Goal: Transaction & Acquisition: Subscribe to service/newsletter

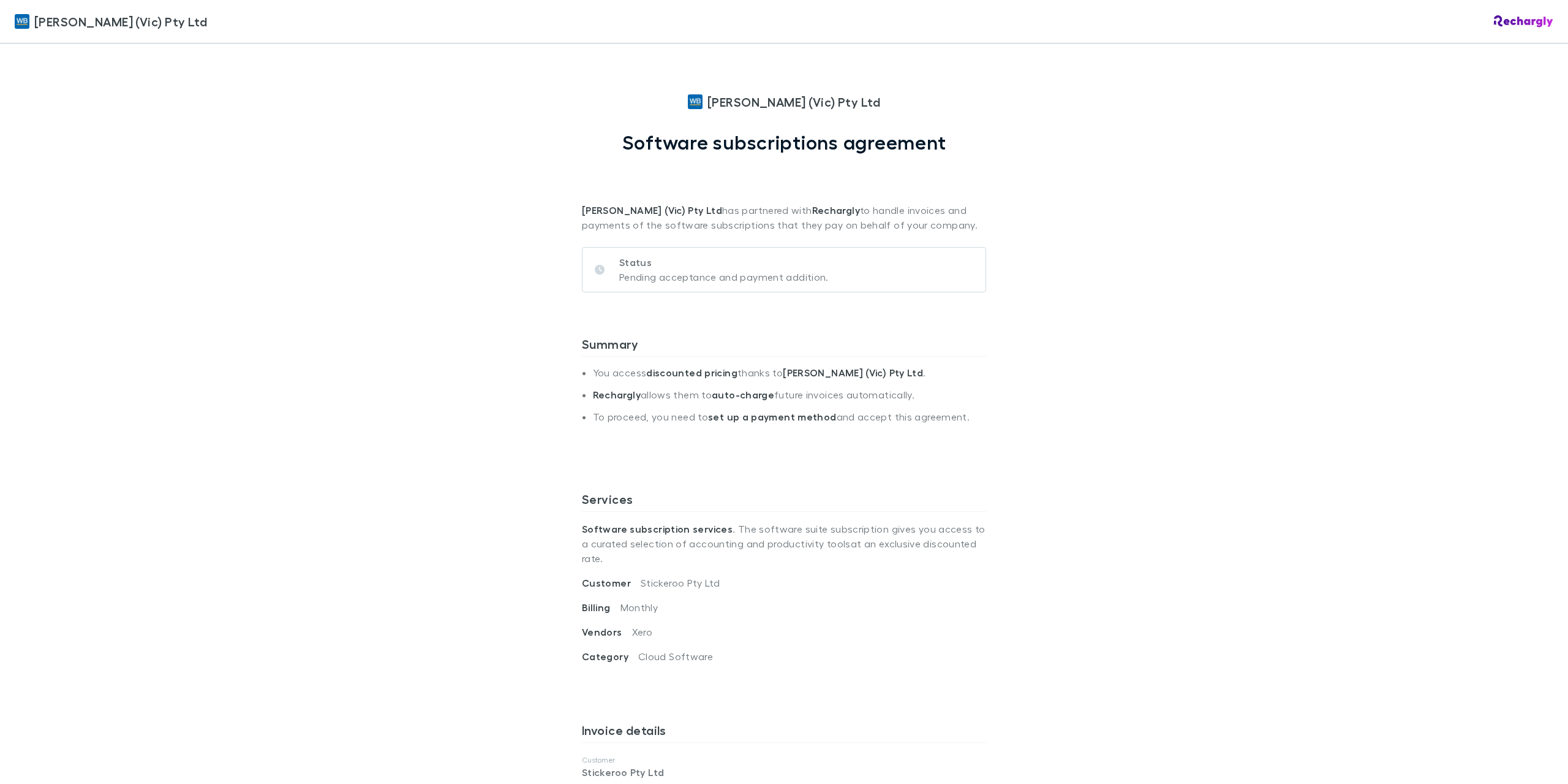
drag, startPoint x: 1029, startPoint y: 396, endPoint x: 1017, endPoint y: 386, distance: 15.6
click at [1024, 388] on div "[PERSON_NAME] (Vic) Pty Ltd [PERSON_NAME] (Vic) Pty Ltd Software subscriptions …" at bounding box center [784, 392] width 1568 height 784
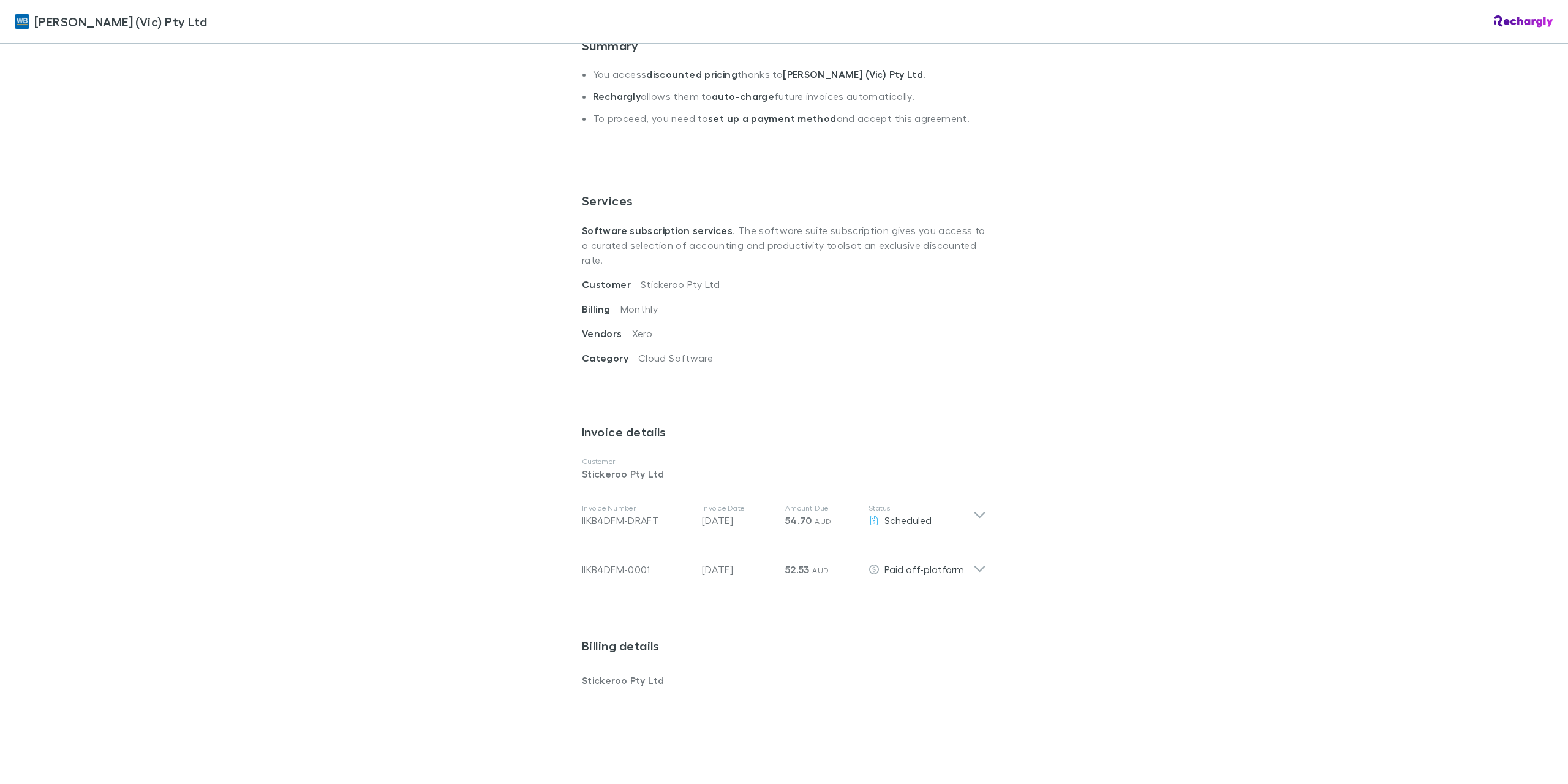
scroll to position [326, 0]
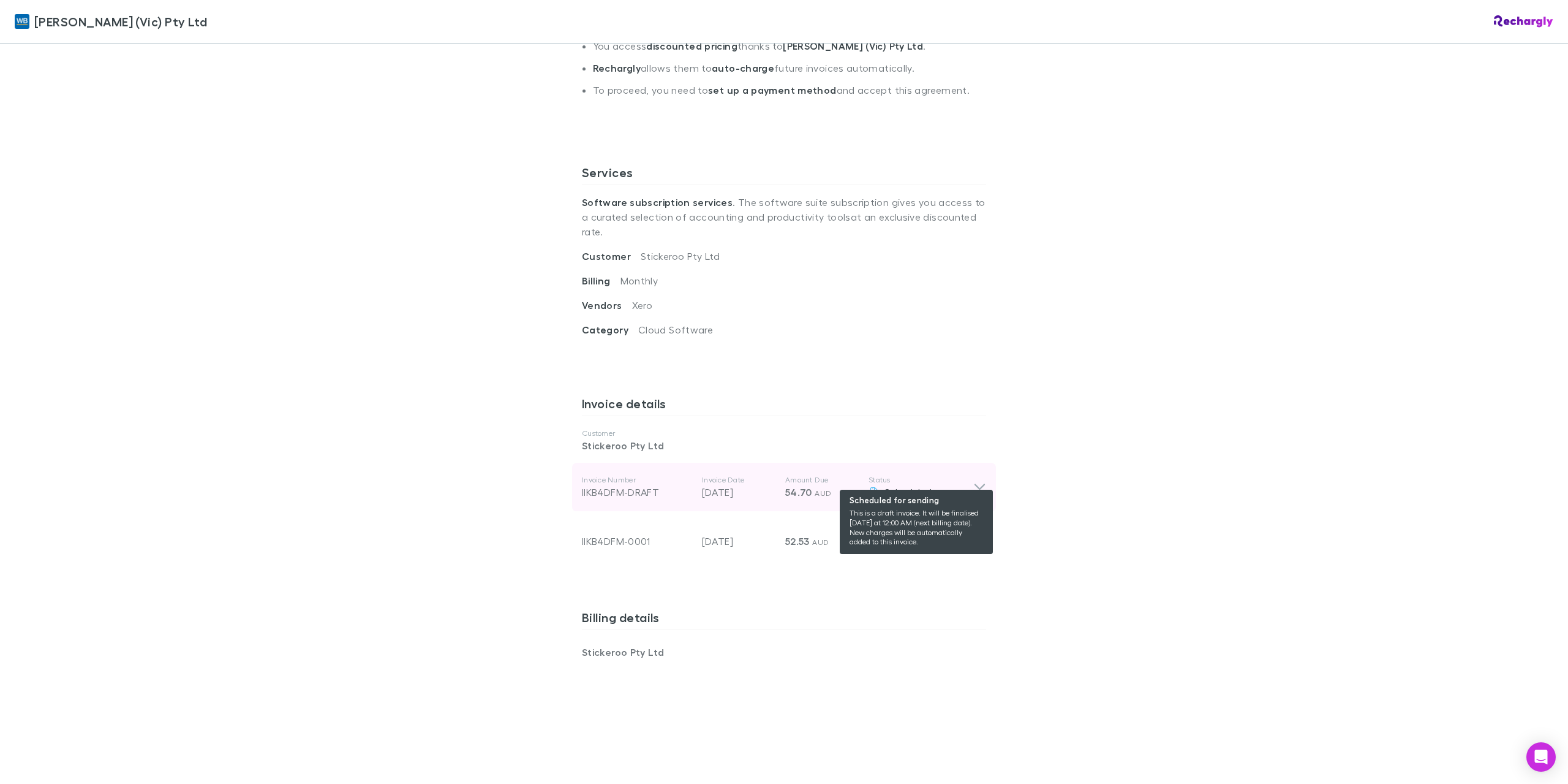
click at [964, 485] on div "Scheduled" at bounding box center [921, 492] width 104 height 14
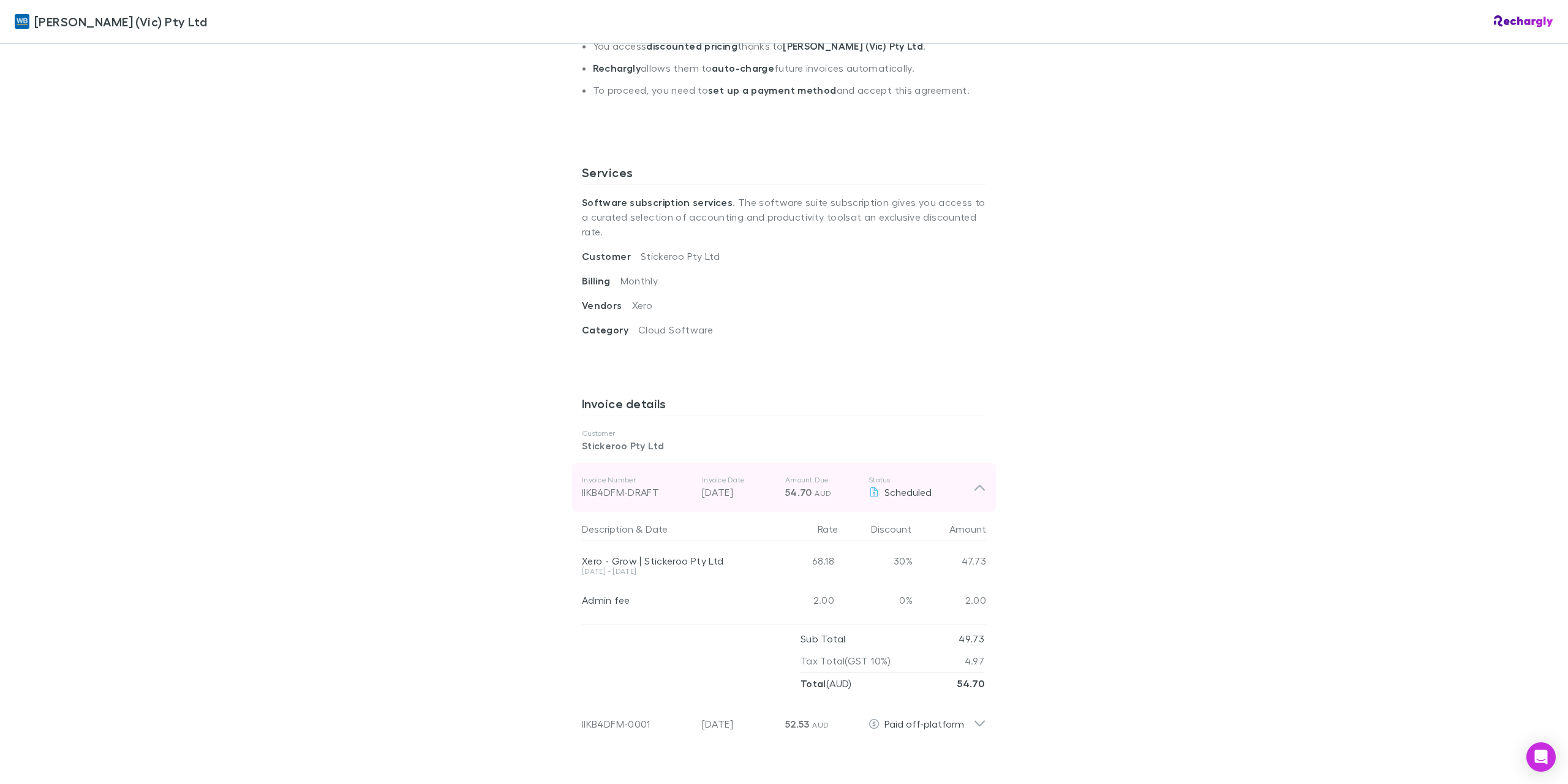
click at [973, 480] on icon at bounding box center [980, 487] width 13 height 14
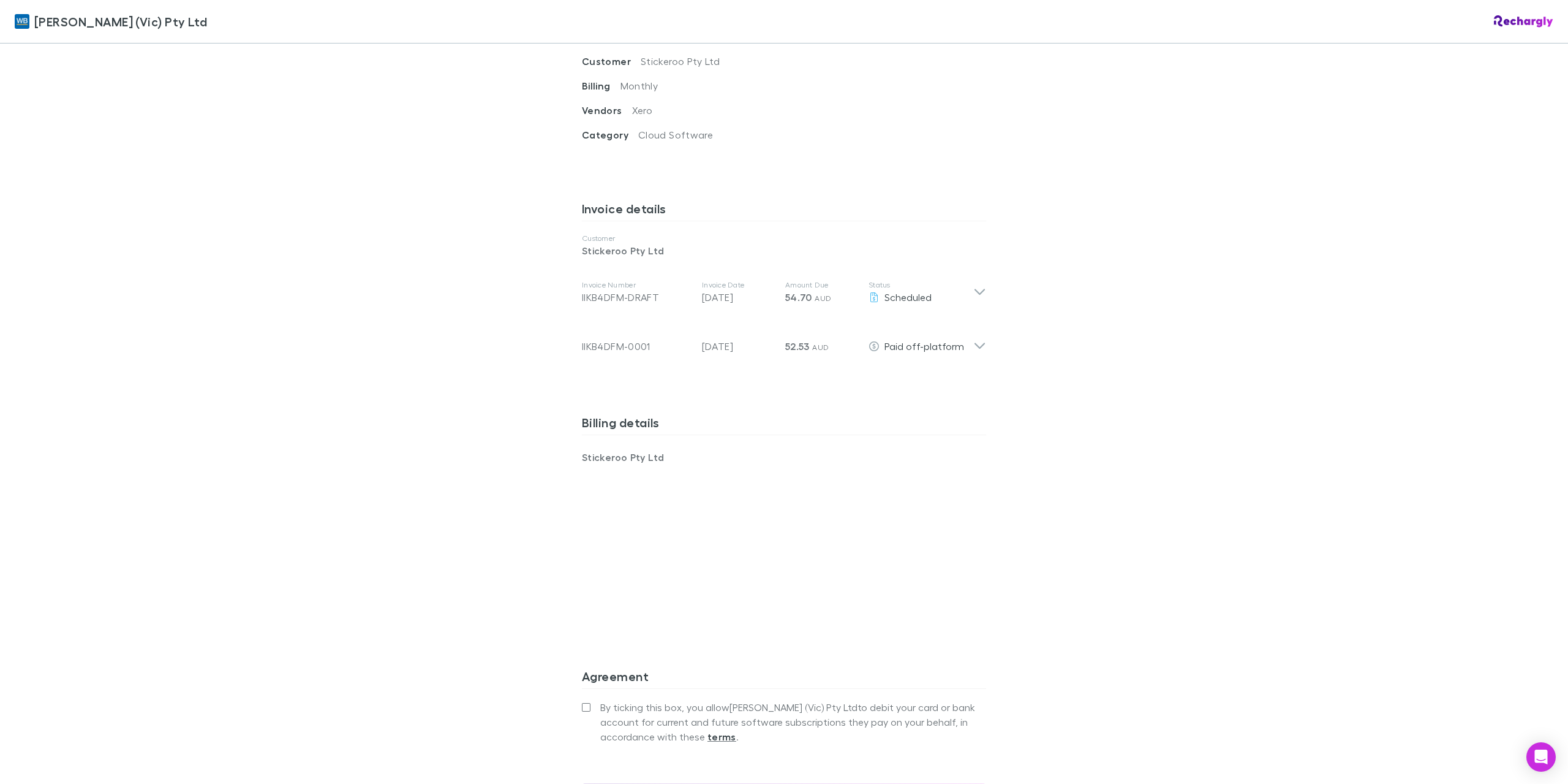
scroll to position [654, 0]
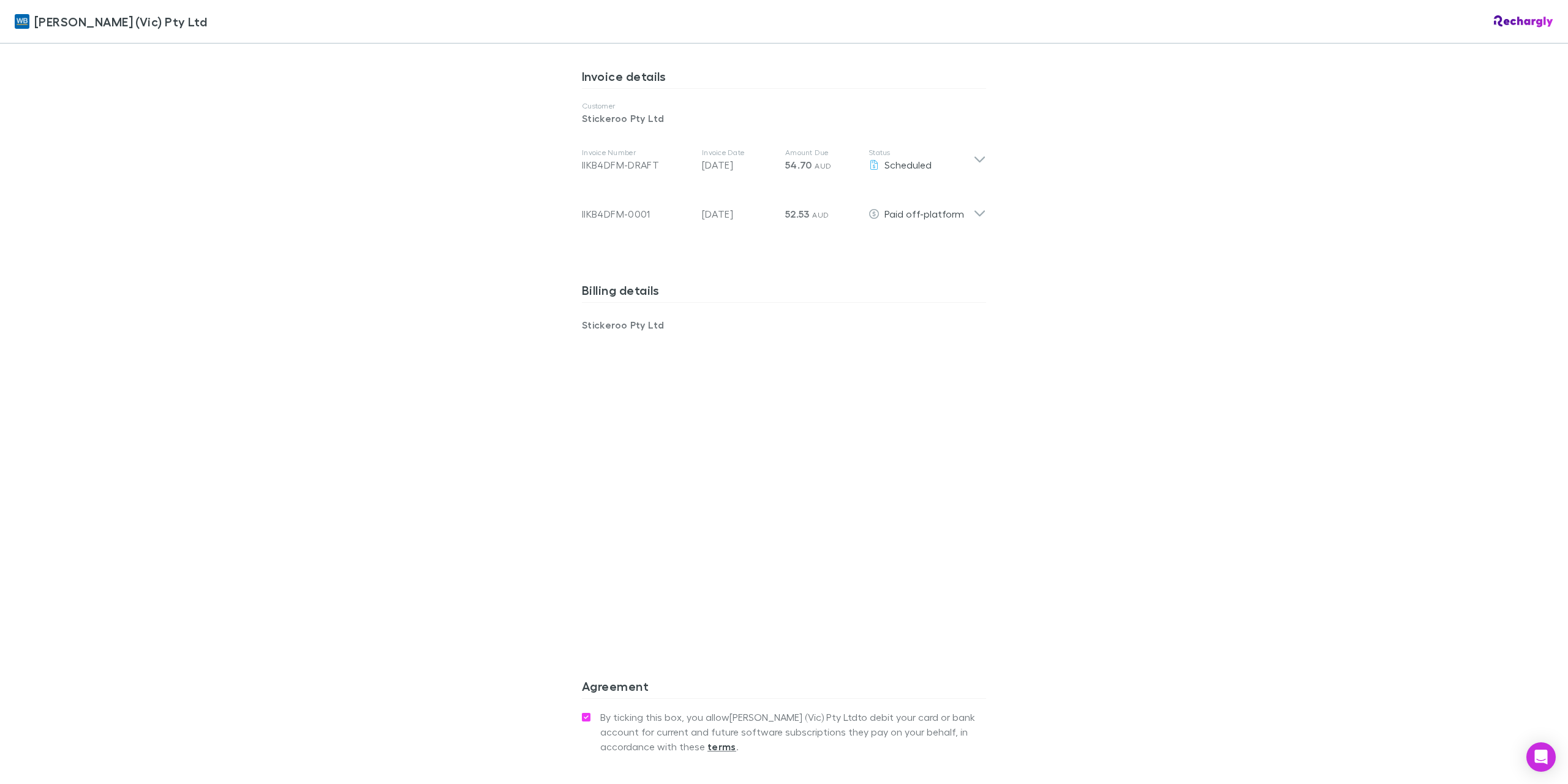
click at [873, 710] on span "By ticking this box, you allow William Buck (Vic) Pty Ltd to debit your card or…" at bounding box center [793, 732] width 386 height 44
click at [1141, 634] on div "William Buck (Vic) Pty Ltd William Buck (Vic) Pty Ltd Software subscriptions ag…" at bounding box center [784, 392] width 1568 height 784
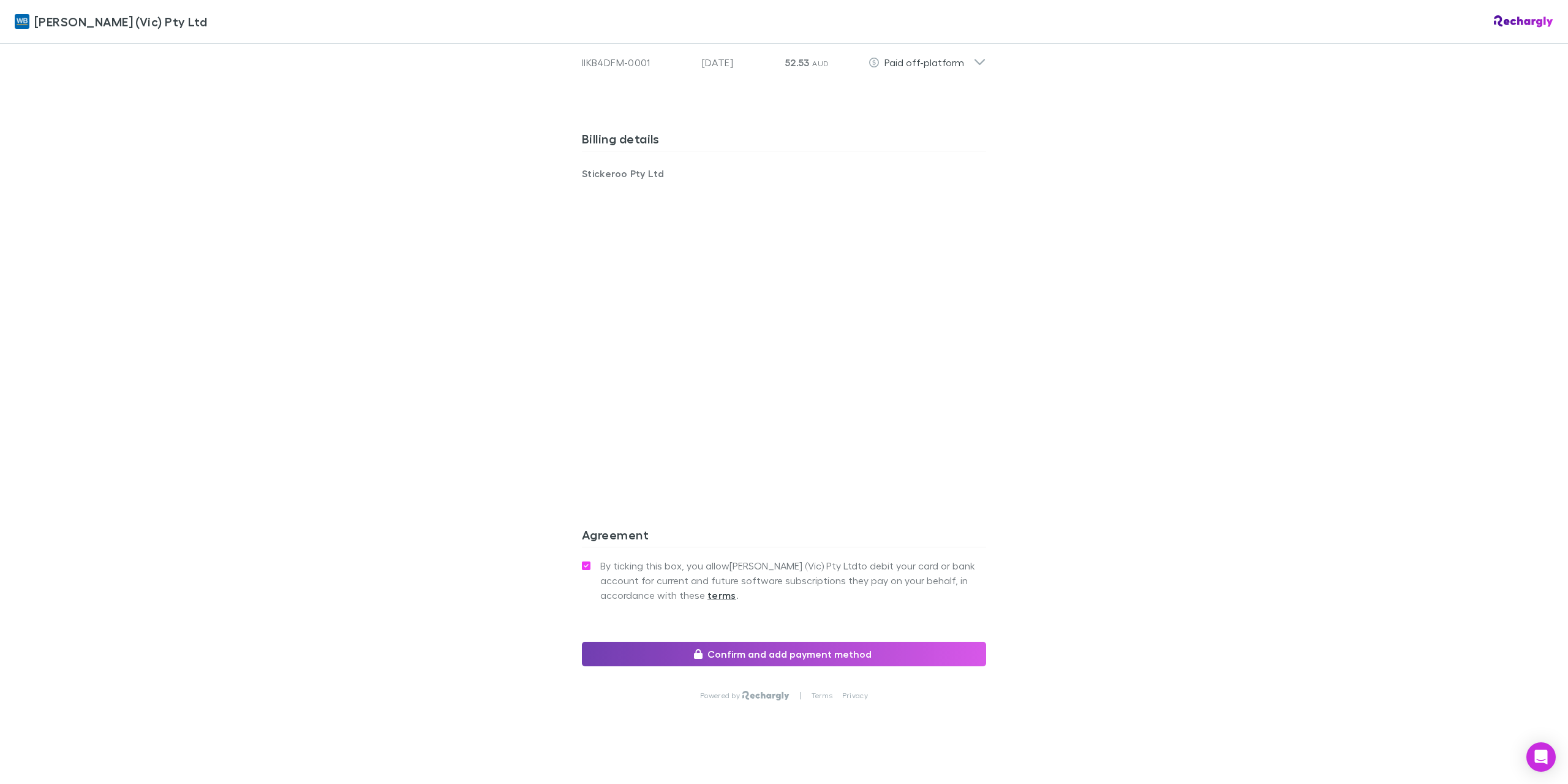
click at [882, 642] on button "Confirm and add payment method" at bounding box center [784, 654] width 404 height 24
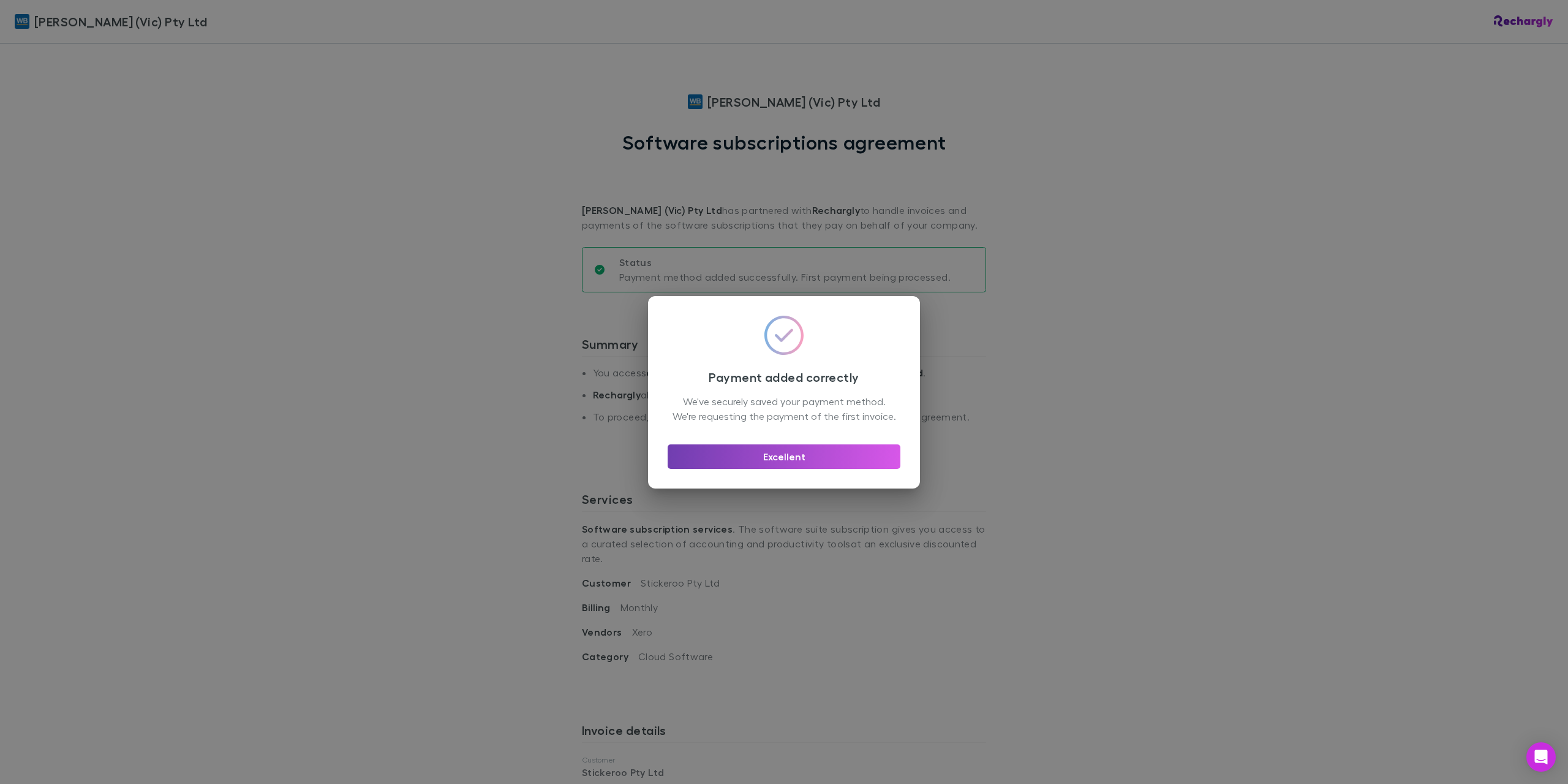
click at [776, 460] on button "Excellent" at bounding box center [784, 457] width 233 height 24
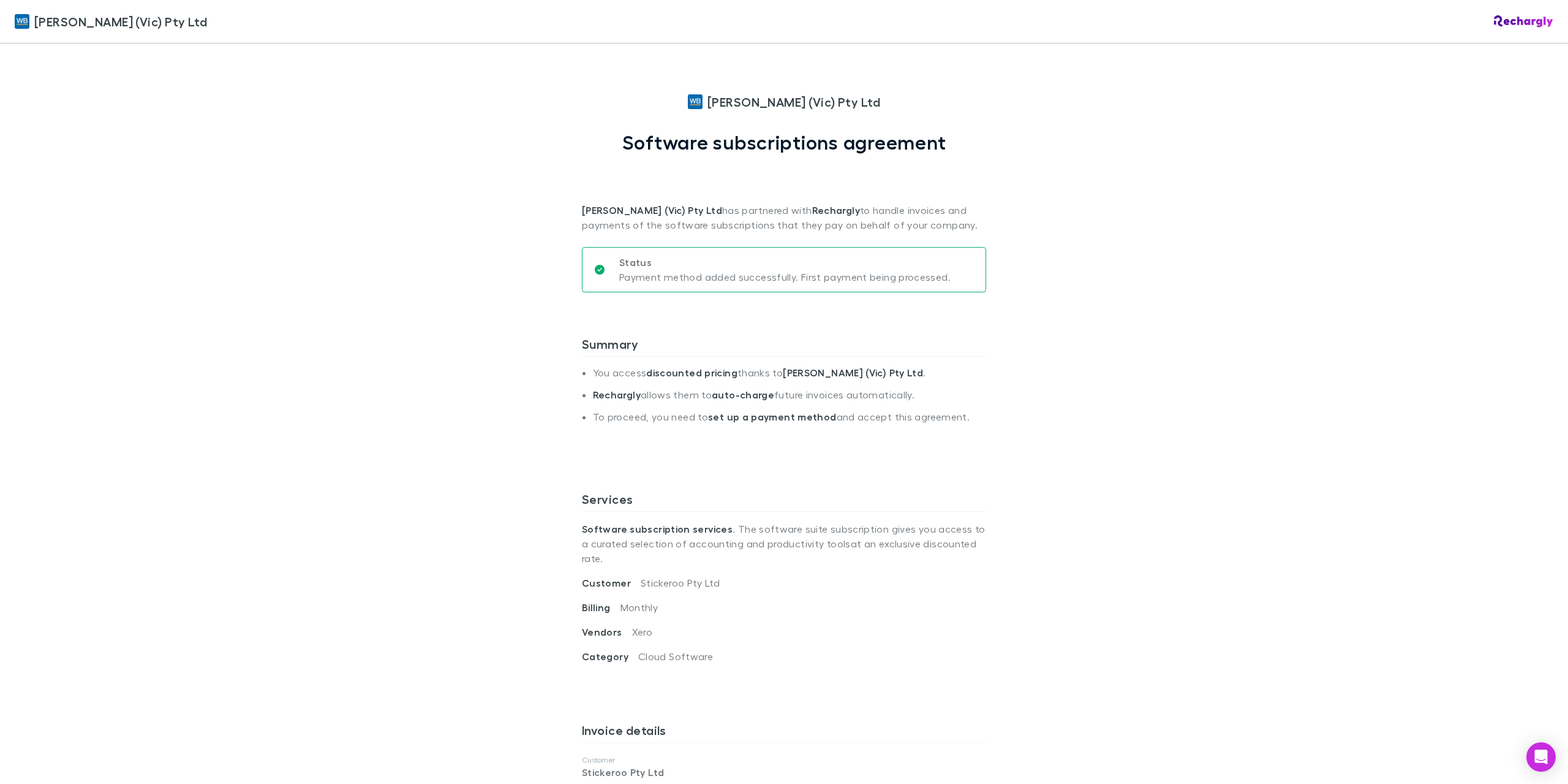
click at [989, 486] on div "[PERSON_NAME] (Vic) Pty Ltd Software subscriptions agreement [PERSON_NAME] (Vic…" at bounding box center [784, 757] width 428 height 1429
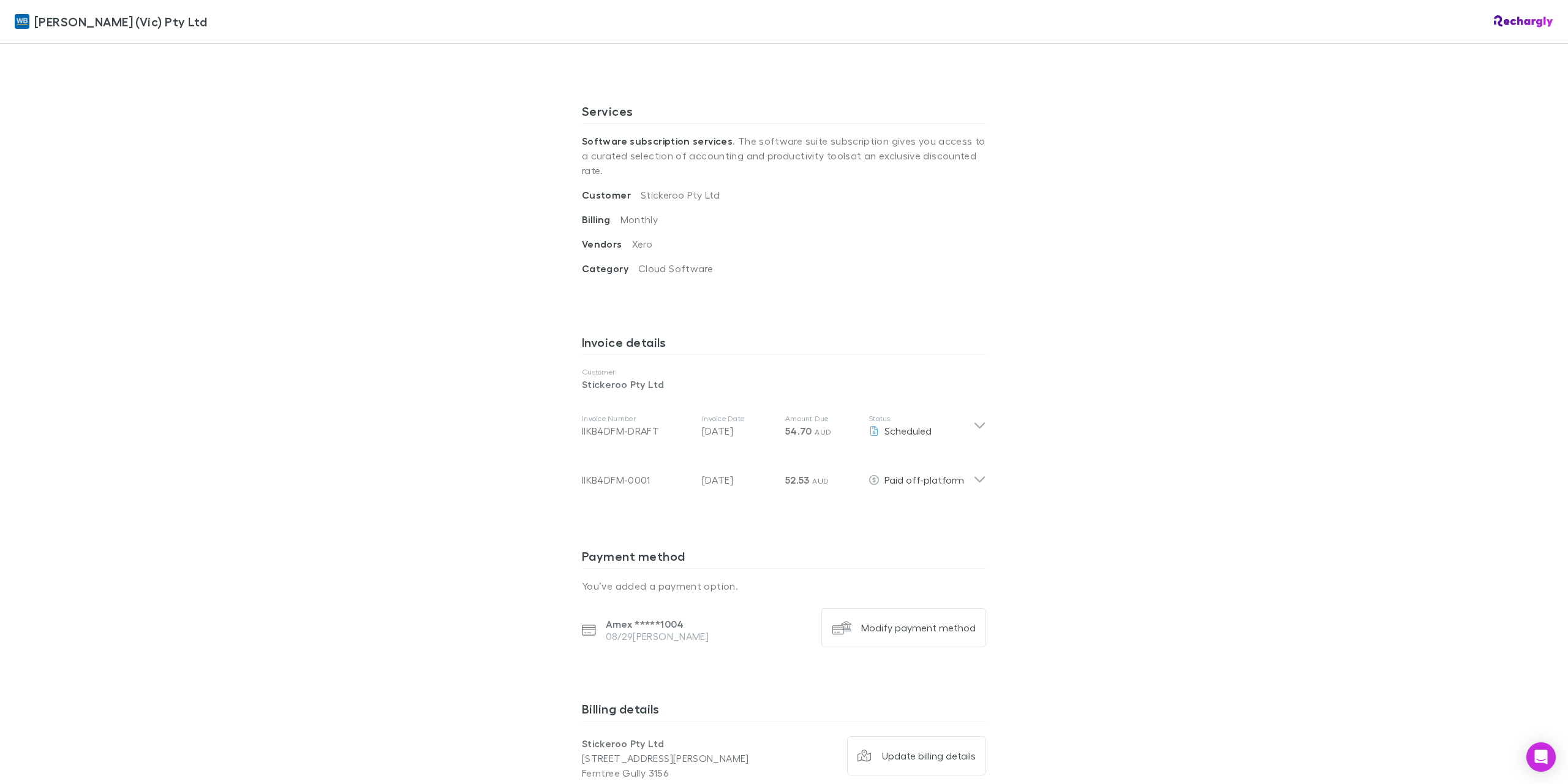
scroll to position [491, 0]
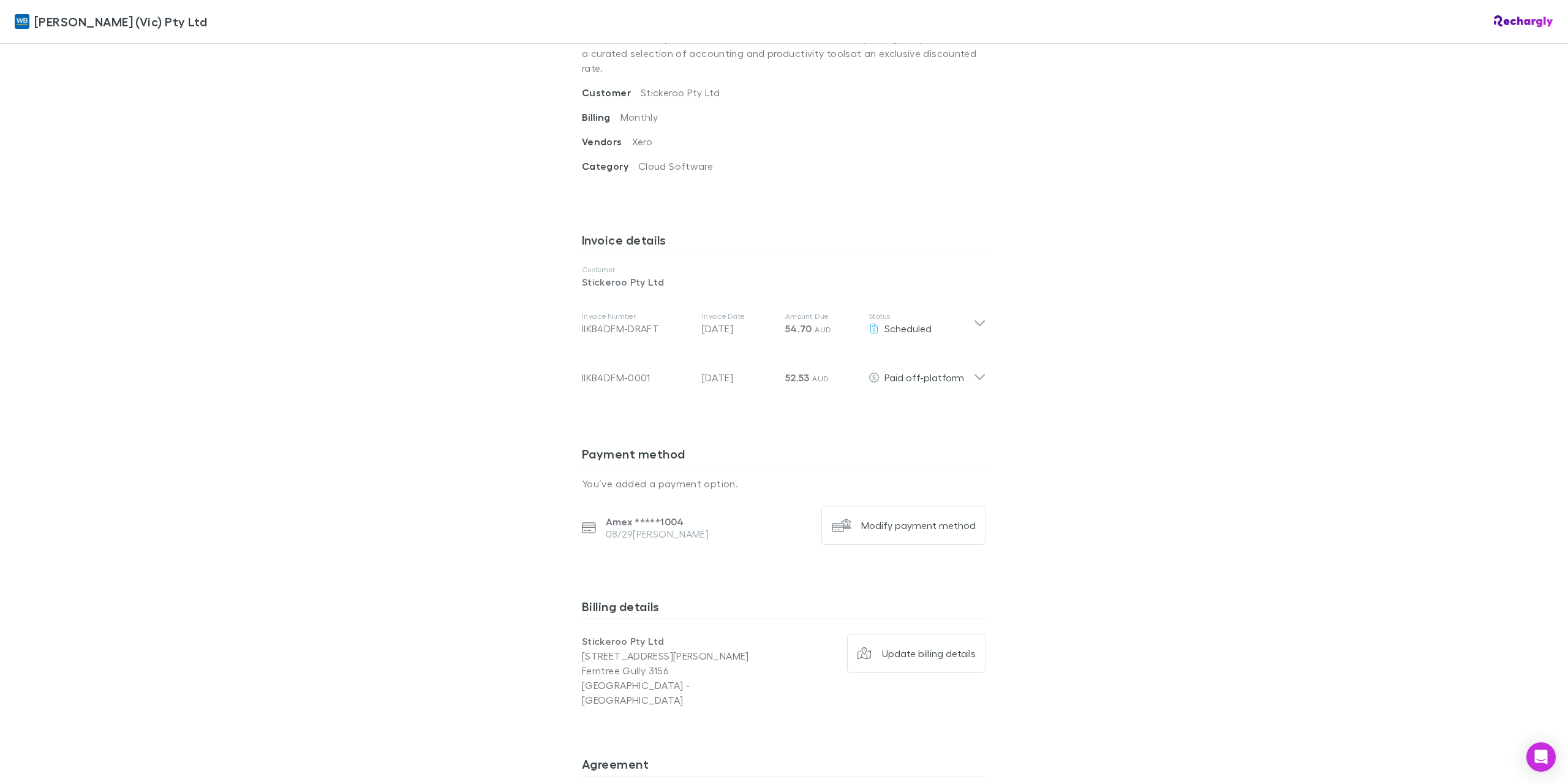
click at [1152, 513] on div "[PERSON_NAME] (Vic) Pty Ltd [PERSON_NAME] (Vic) Pty Ltd Software subscriptions …" at bounding box center [784, 392] width 1568 height 784
click at [993, 571] on div "[PERSON_NAME] (Vic) Pty Ltd Software subscriptions agreement [PERSON_NAME] (Vic…" at bounding box center [784, 267] width 428 height 1429
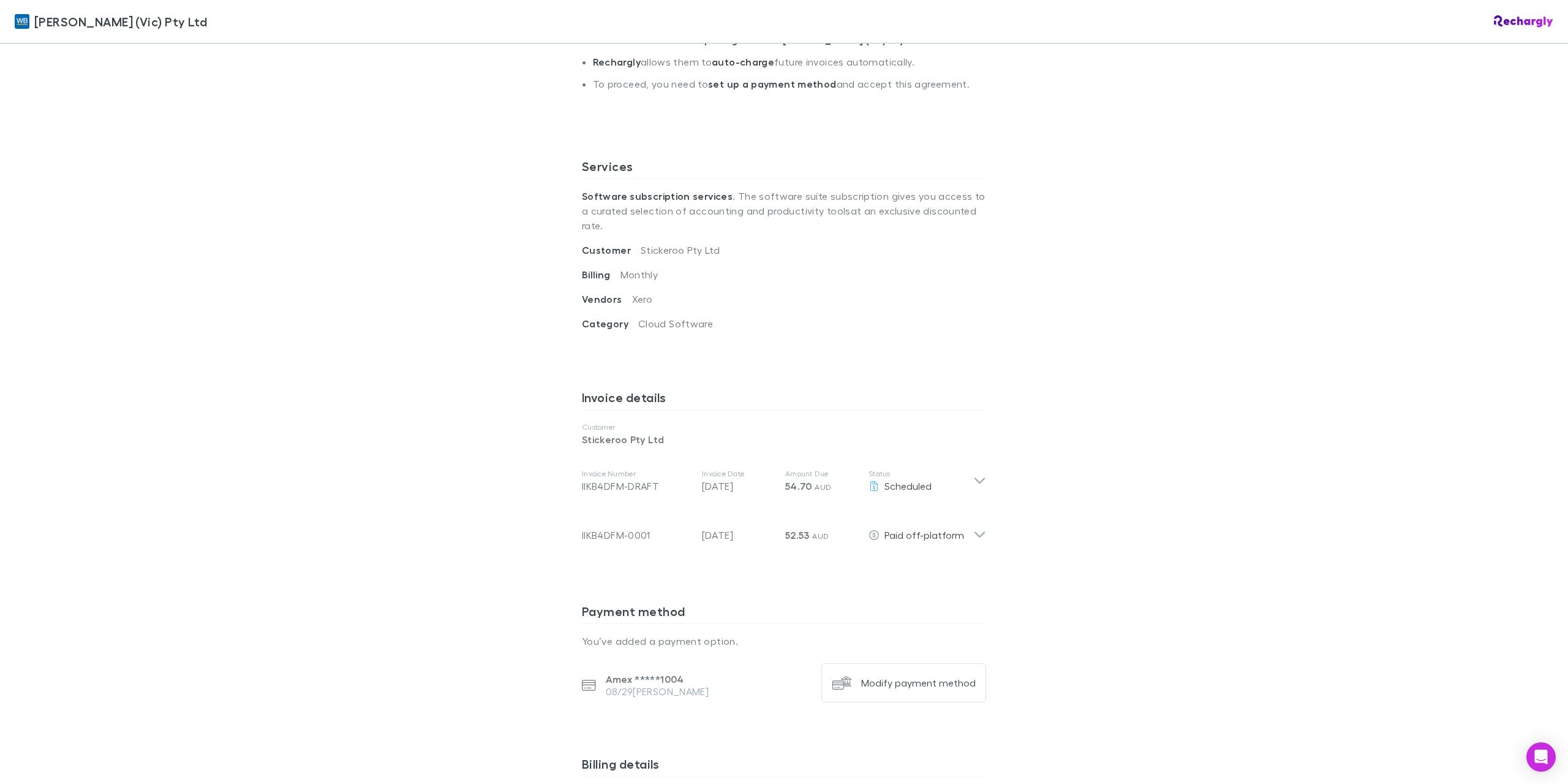
drag, startPoint x: 851, startPoint y: 293, endPoint x: 865, endPoint y: 339, distance: 48.1
click at [853, 293] on div "Vendors Xero" at bounding box center [784, 304] width 404 height 24
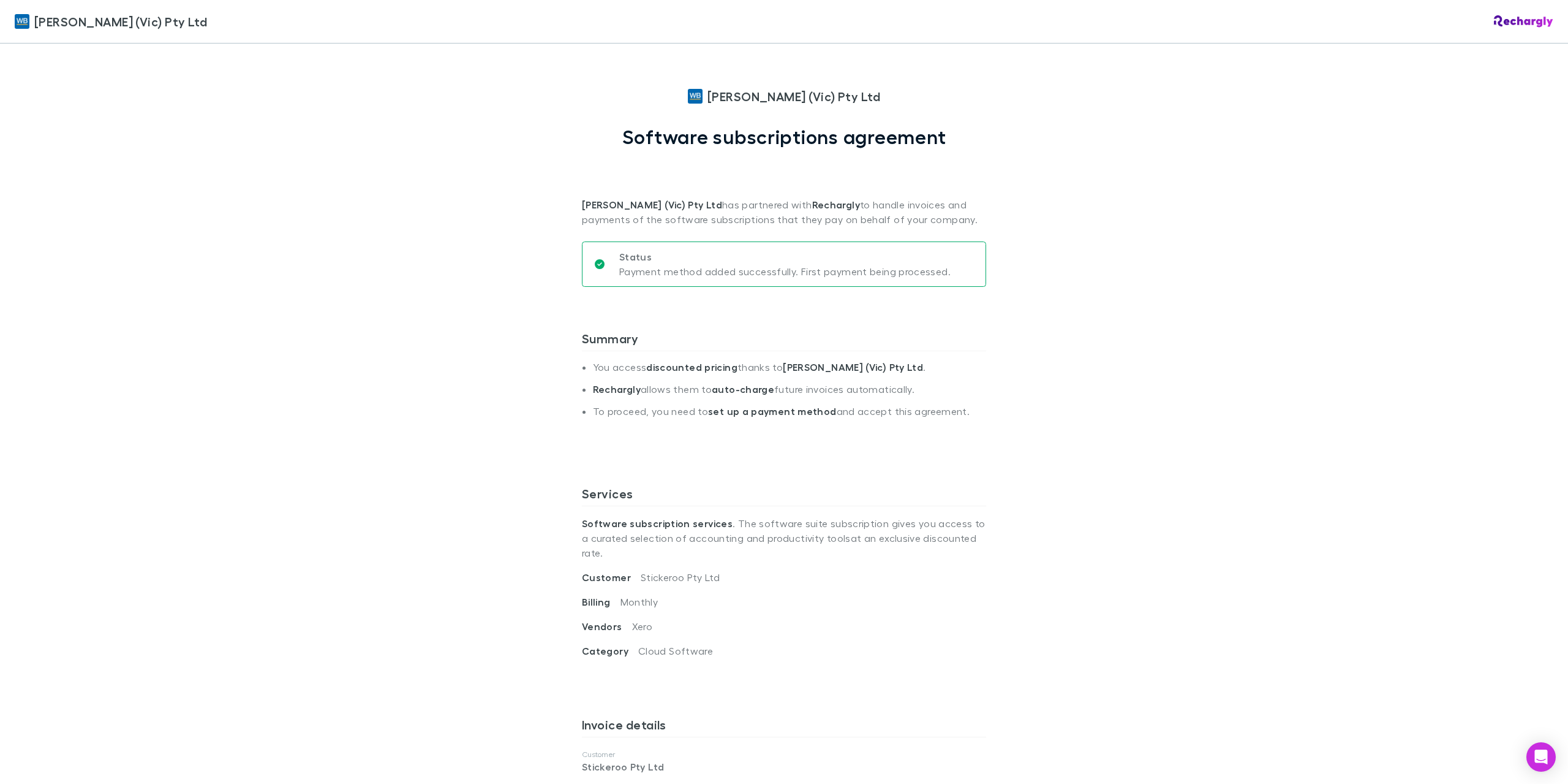
click at [976, 433] on div "Summary You access discounted pricing thanks to [PERSON_NAME] (Vic) Pty Ltd . R…" at bounding box center [784, 393] width 404 height 165
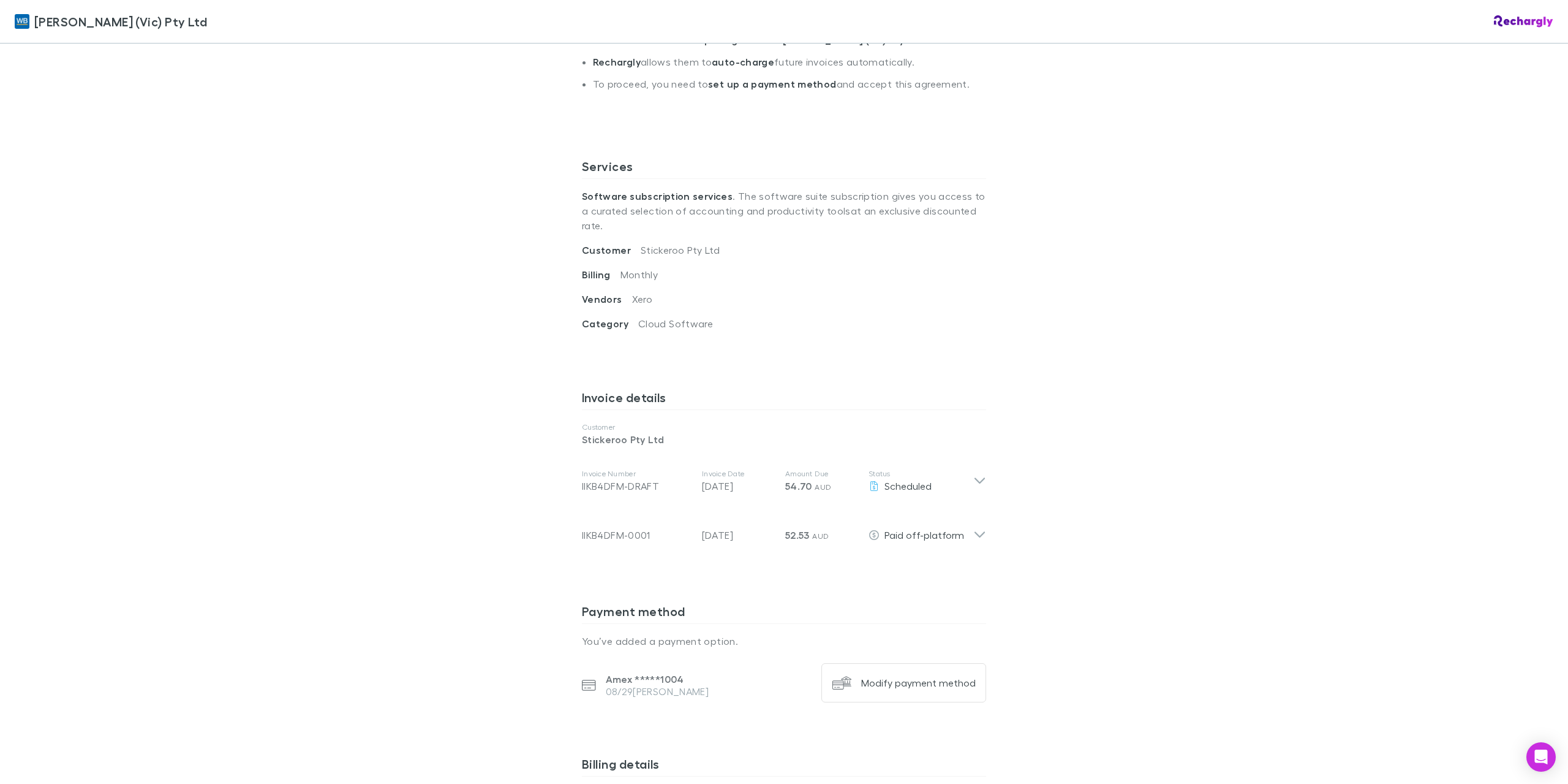
scroll to position [496, 0]
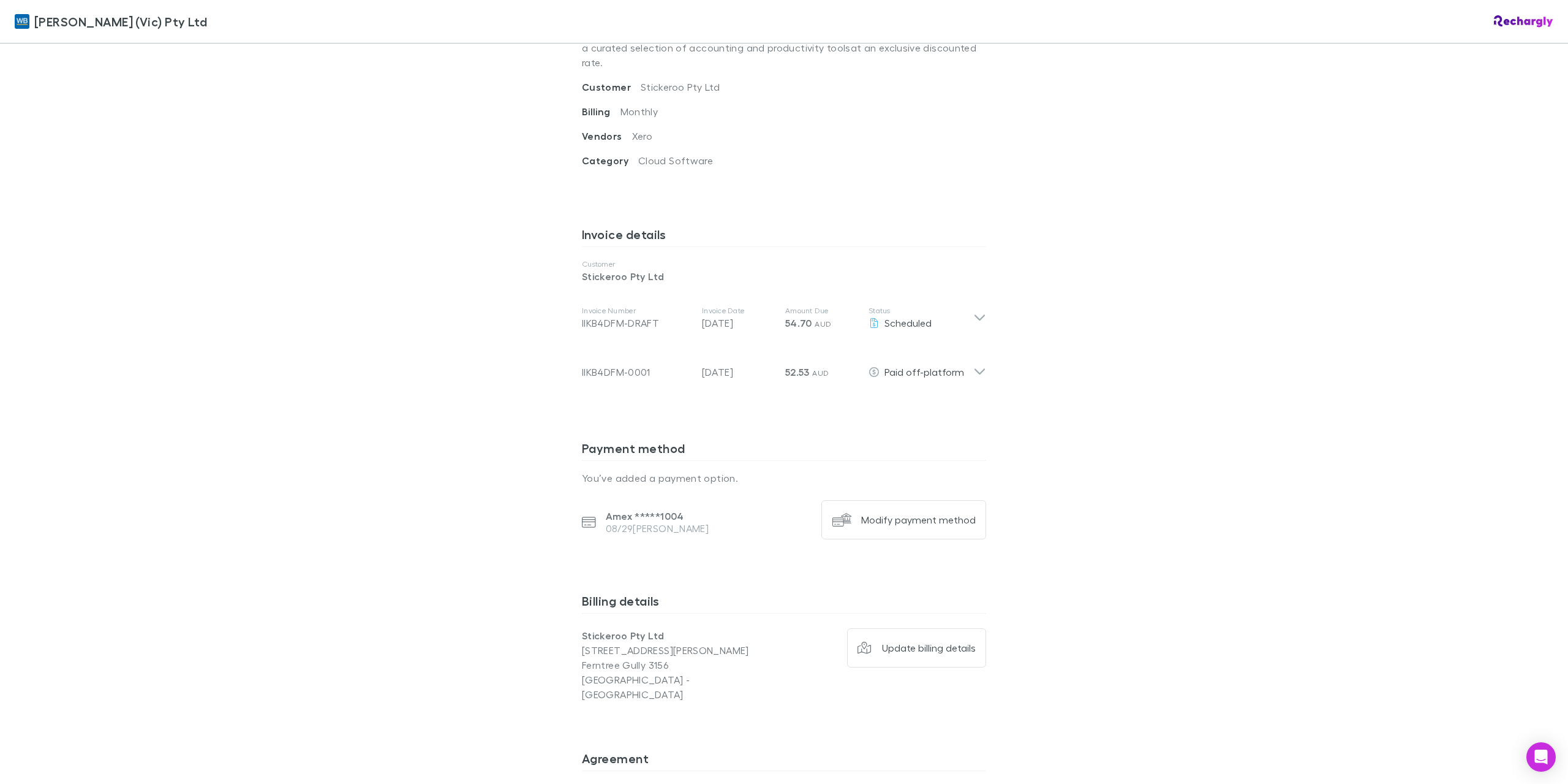
click at [1066, 706] on div "[PERSON_NAME] (Vic) Pty Ltd [PERSON_NAME] (Vic) Pty Ltd Software subscriptions …" at bounding box center [784, 392] width 1568 height 784
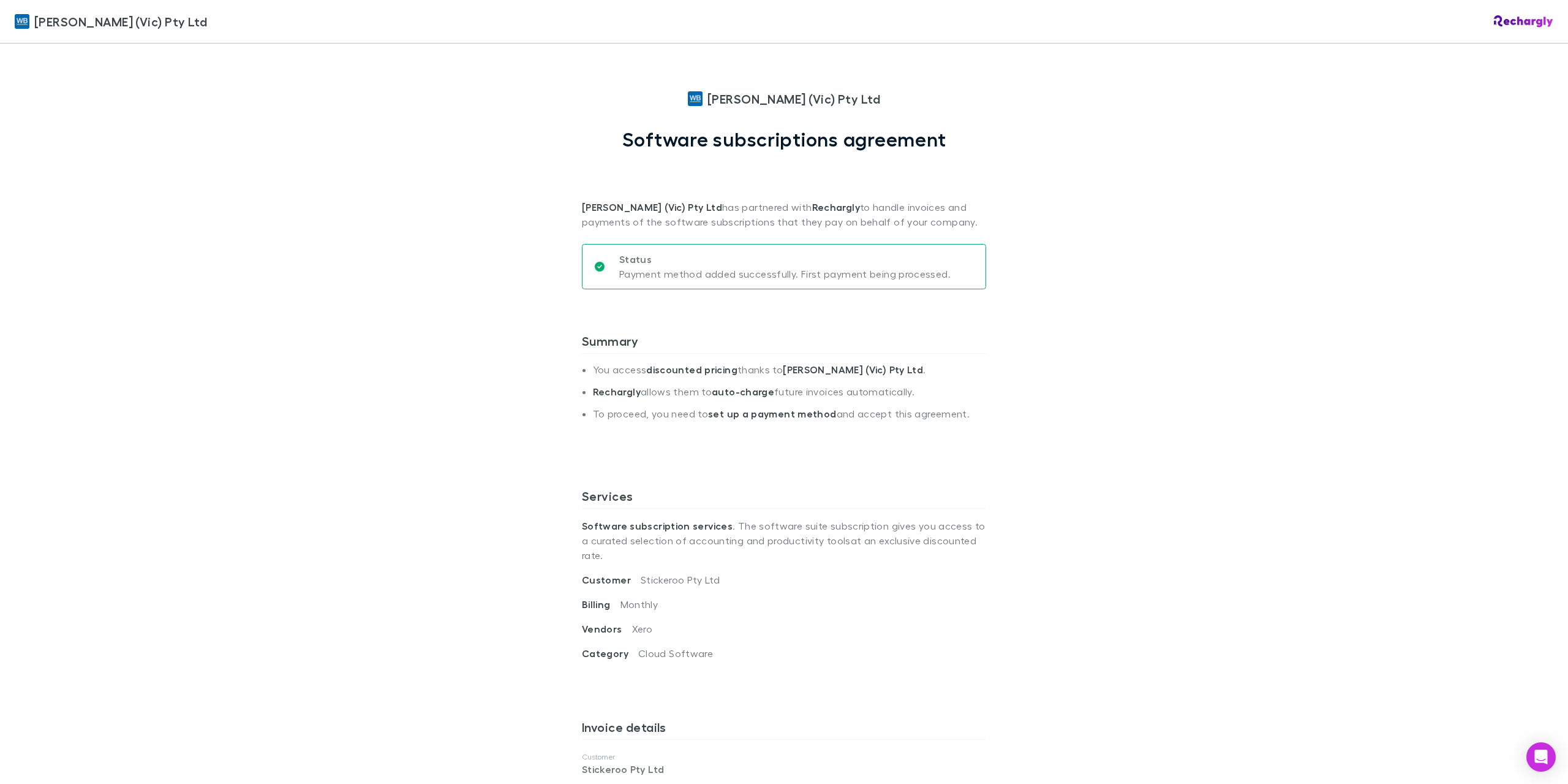
scroll to position [0, 0]
click at [1036, 466] on div "William Buck (Vic) Pty Ltd William Buck (Vic) Pty Ltd Software subscriptions ag…" at bounding box center [784, 392] width 1568 height 784
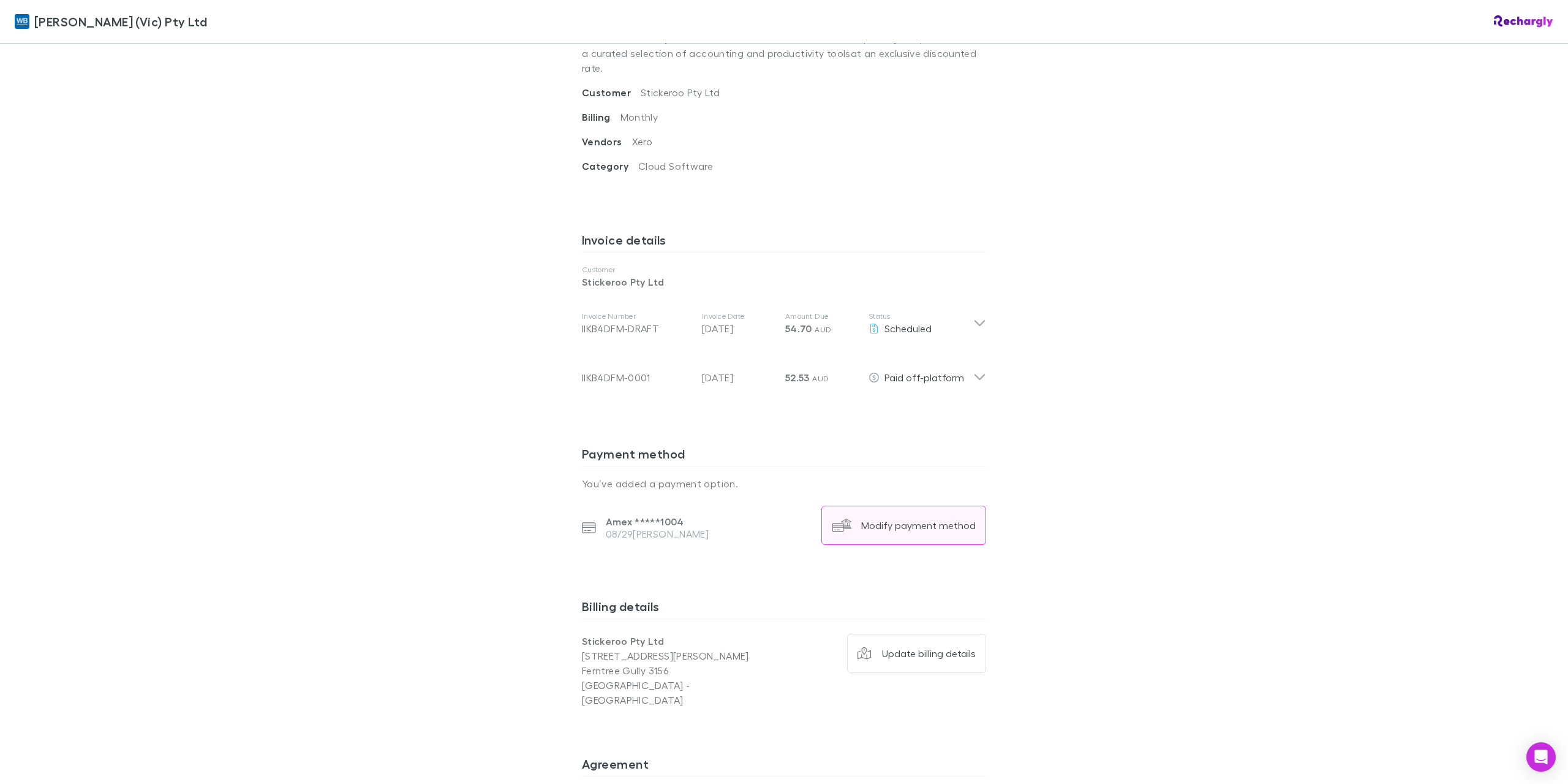
scroll to position [659, 0]
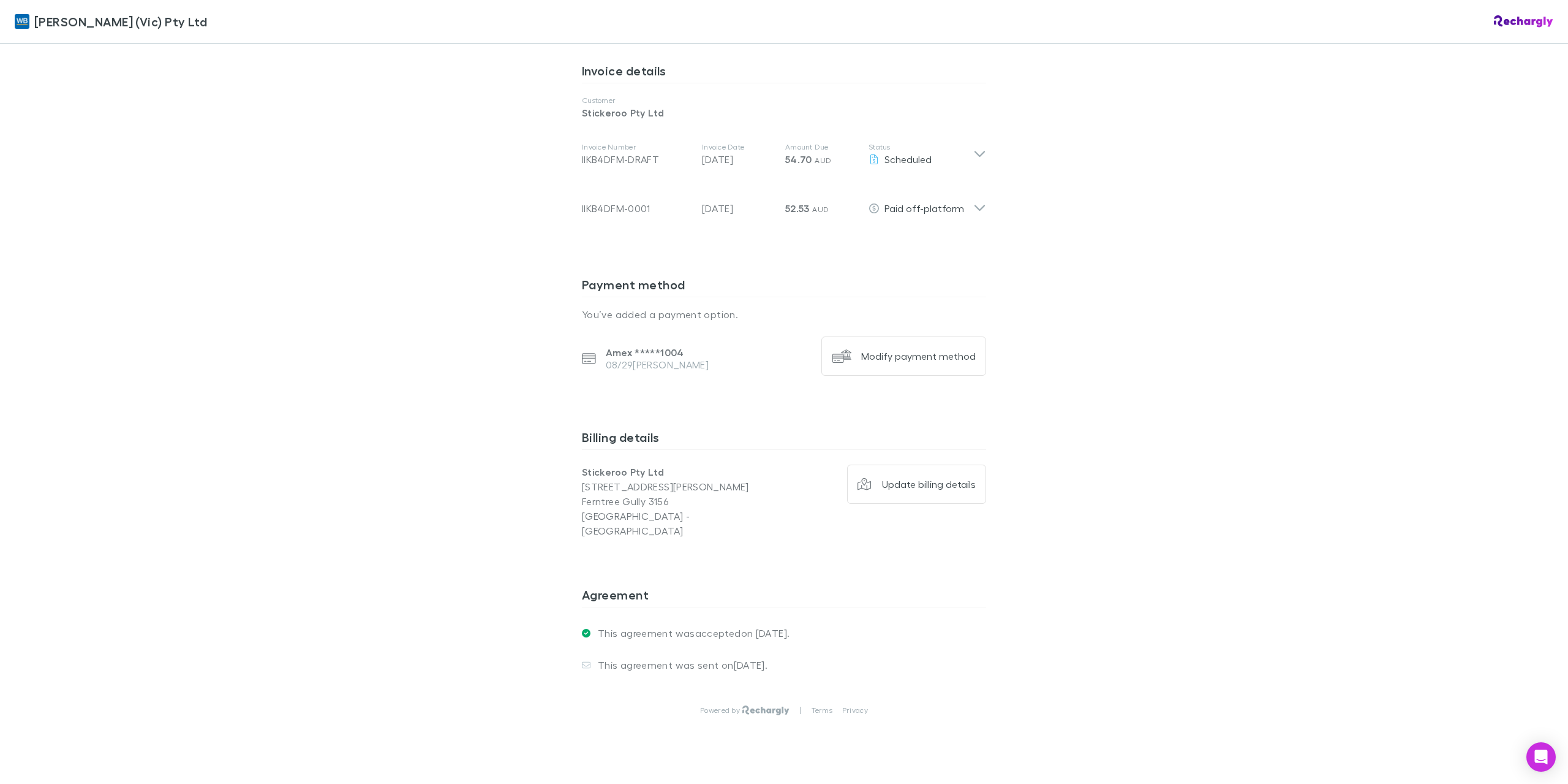
click at [682, 649] on div "This agreement was sent on 02 Jun 2025 ." at bounding box center [784, 665] width 404 height 32
click at [570, 636] on div "[PERSON_NAME] (Vic) Pty Ltd Software subscriptions agreement [PERSON_NAME] (Vic…" at bounding box center [784, 98] width 428 height 1429
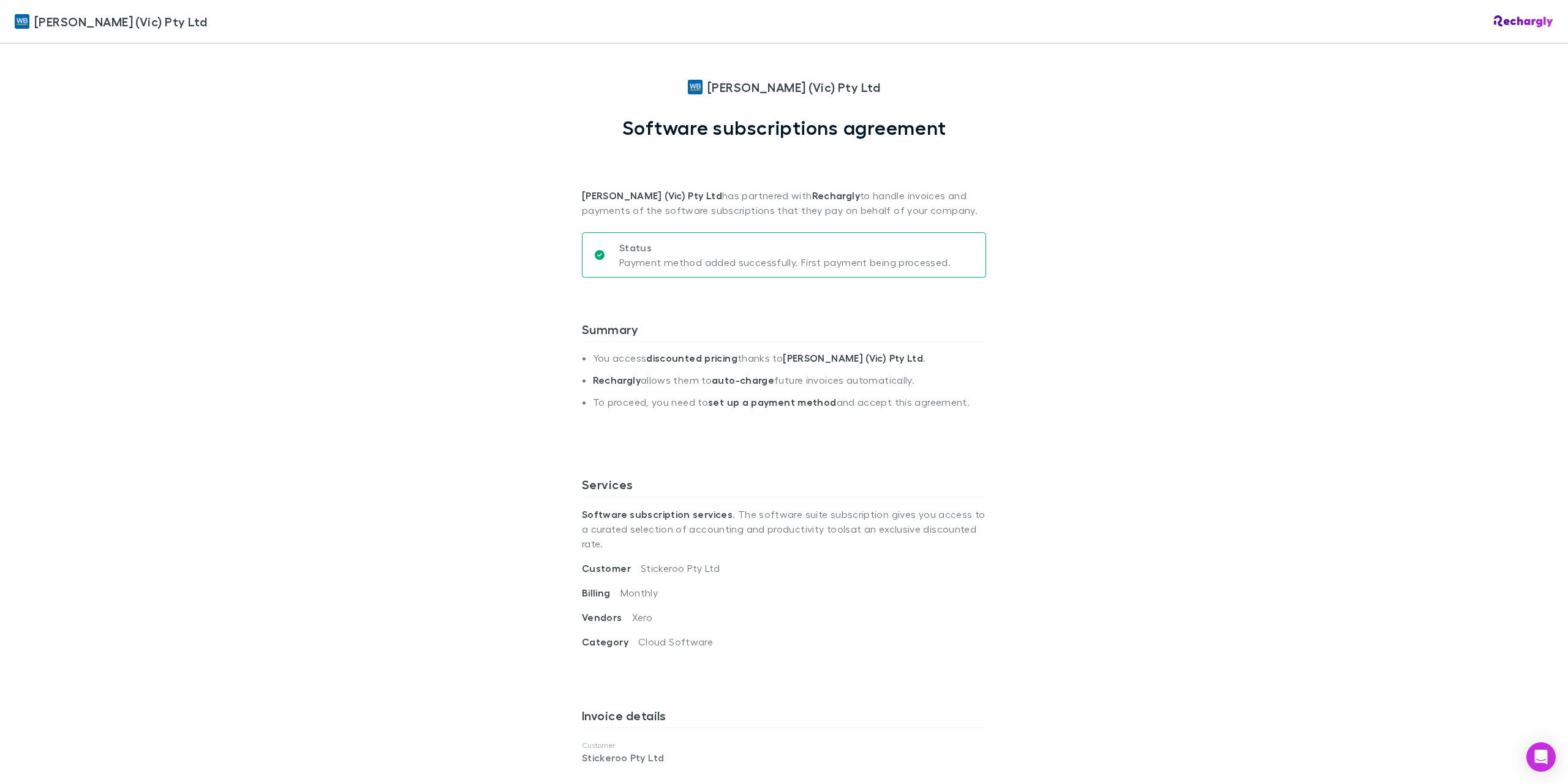
scroll to position [0, 0]
